Goal: Task Accomplishment & Management: Manage account settings

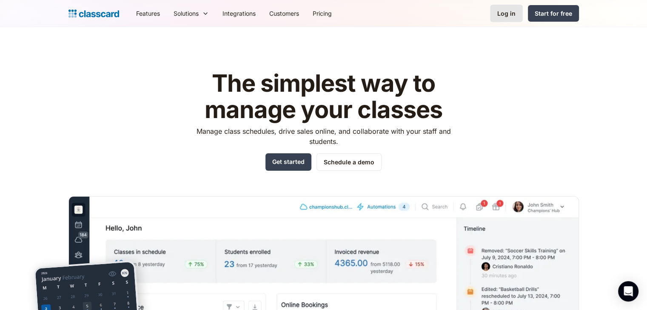
click at [513, 12] on div "Log in" at bounding box center [506, 13] width 18 height 9
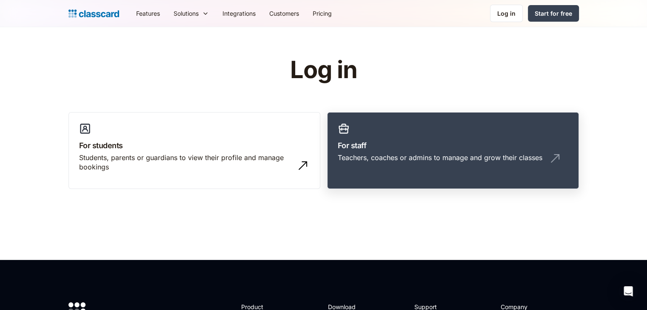
click at [361, 164] on div "Teachers, coaches or admins to manage and grow their classes" at bounding box center [452, 161] width 230 height 16
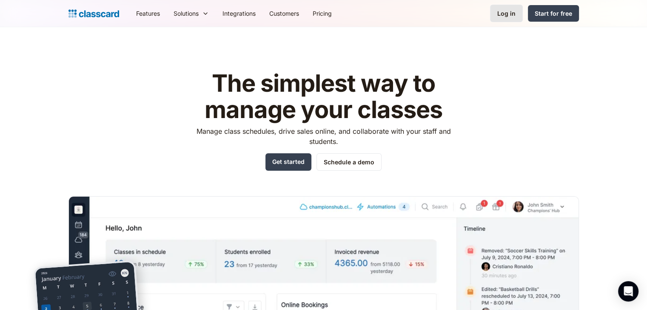
click at [506, 11] on div "Log in" at bounding box center [506, 13] width 18 height 9
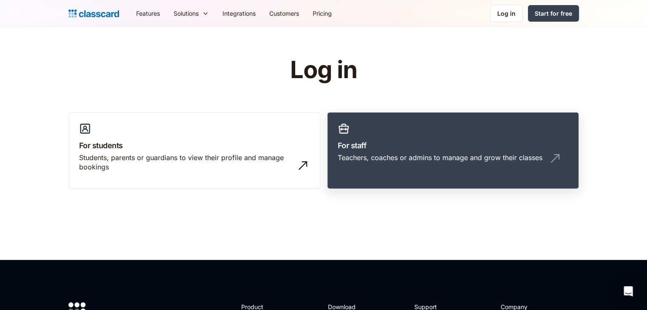
click at [371, 137] on link "For staff Teachers, coaches or admins to manage and grow their classes" at bounding box center [453, 150] width 252 height 77
